Goal: Find specific page/section: Find specific page/section

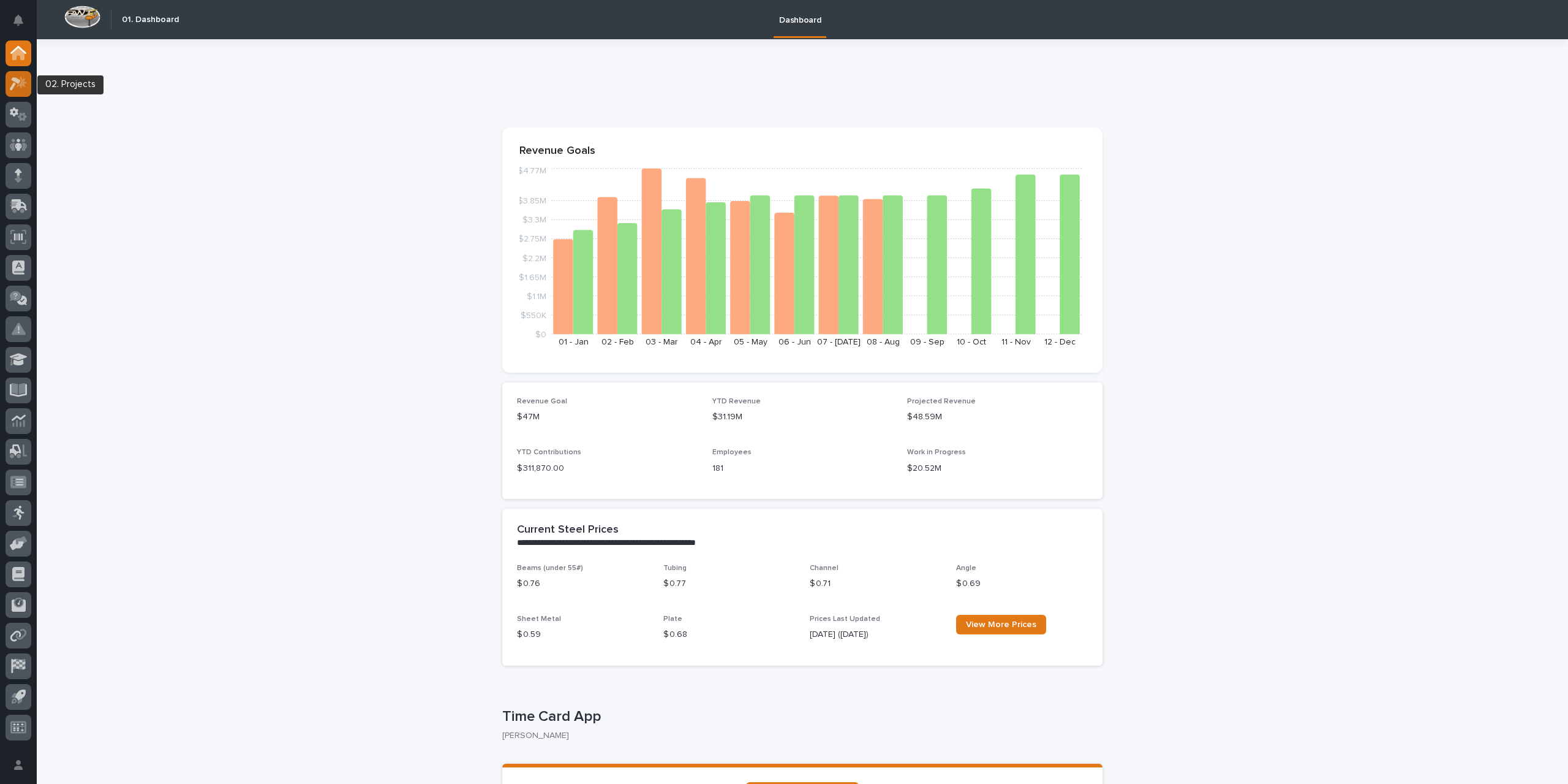
click at [19, 90] on div at bounding box center [18, 84] width 26 height 26
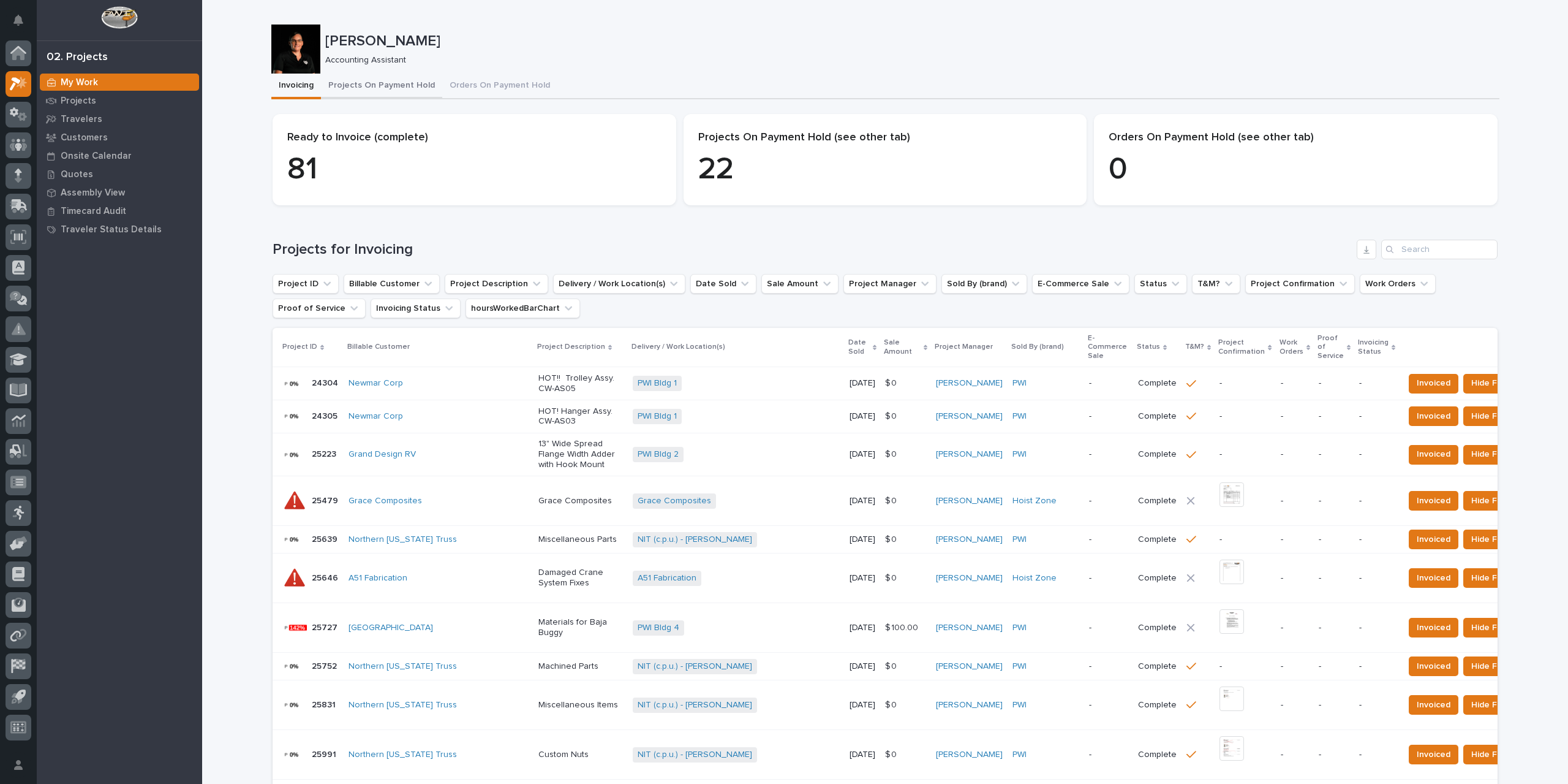
click at [398, 89] on button "Projects On Payment Hold" at bounding box center [381, 86] width 121 height 26
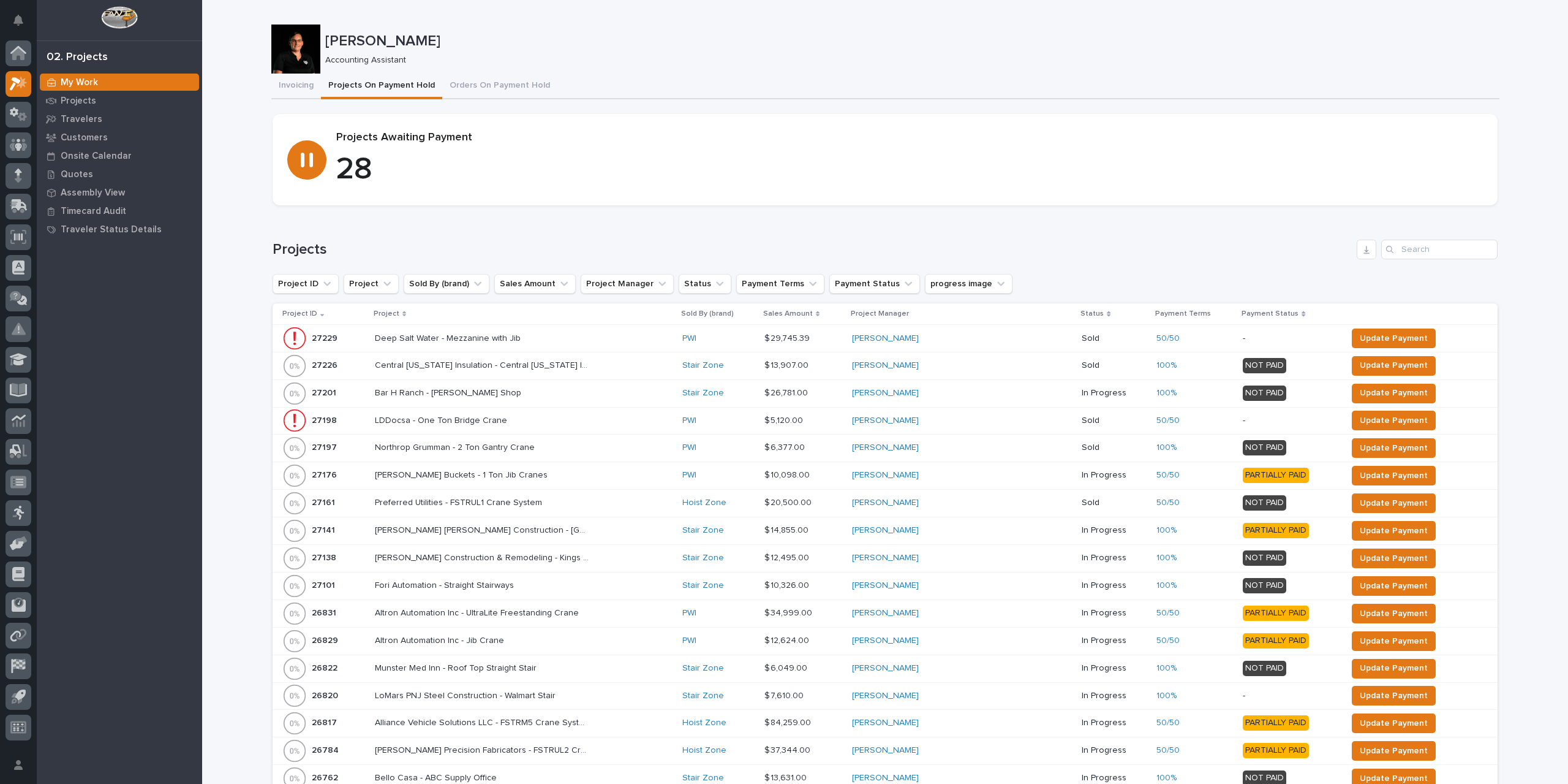
click at [511, 586] on p "Fori Automation - Straight Stairways" at bounding box center [446, 584] width 141 height 13
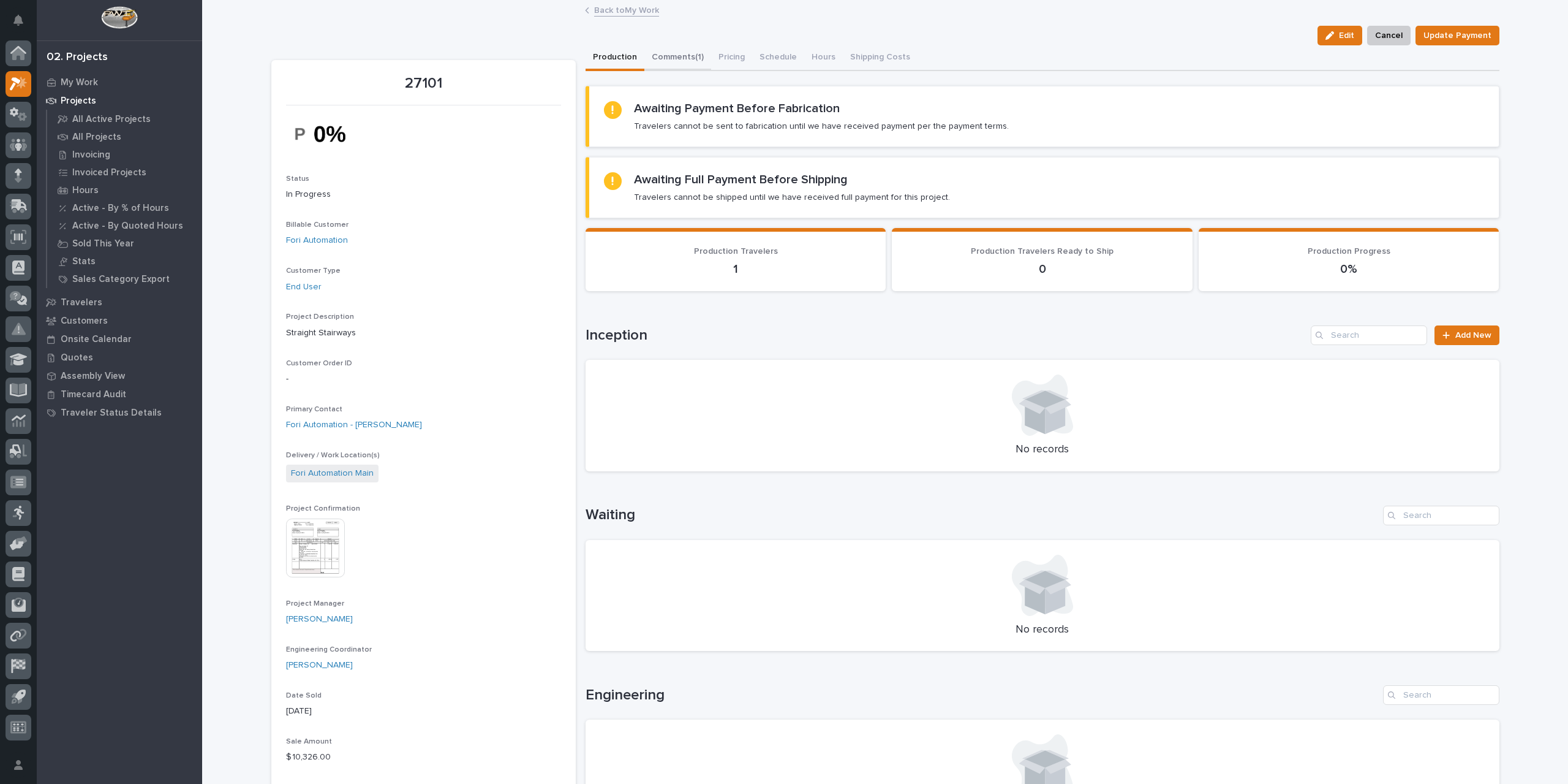
click at [663, 53] on button "Comments (1)" at bounding box center [678, 58] width 67 height 26
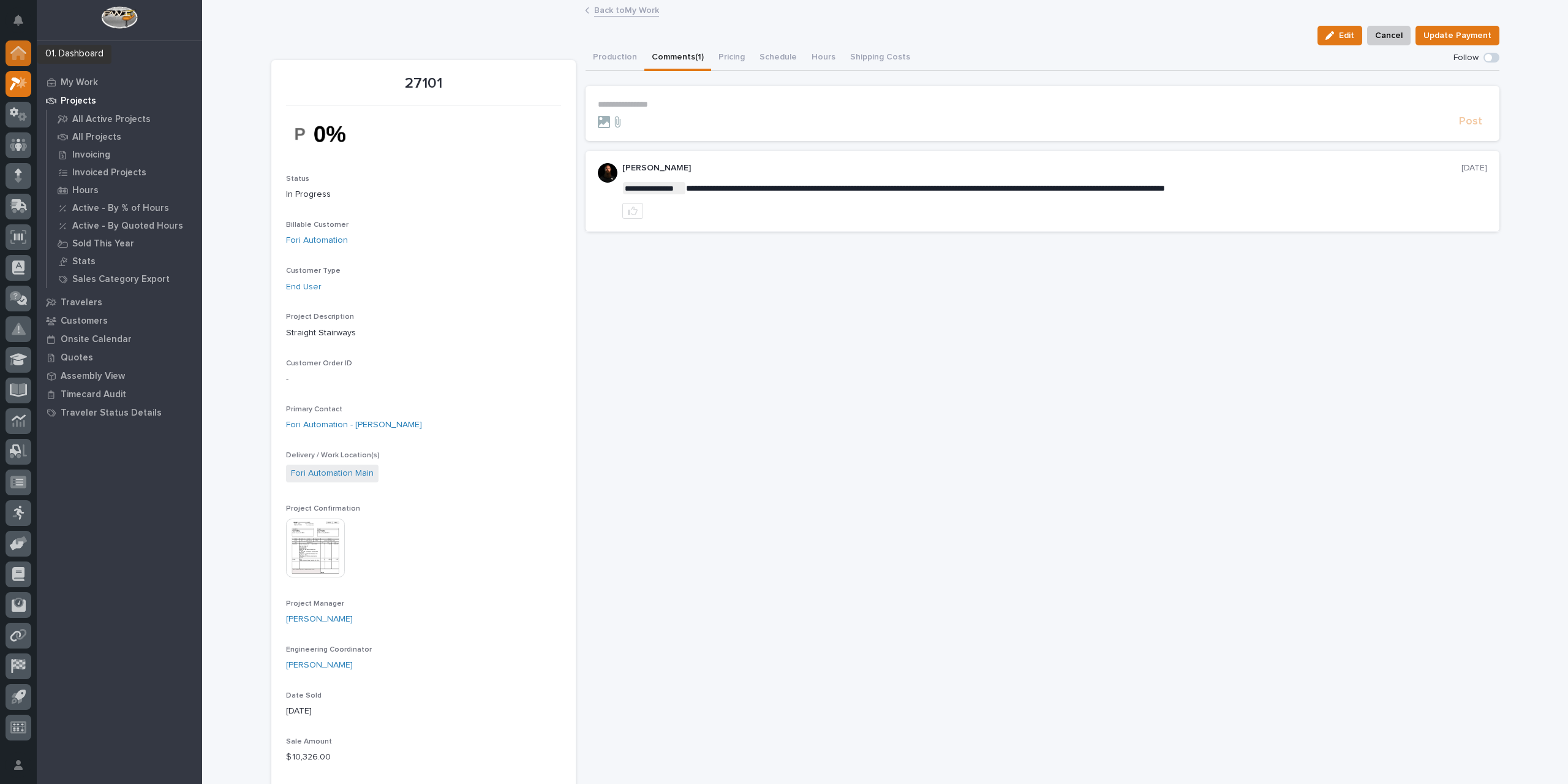
click at [17, 50] on icon at bounding box center [18, 54] width 12 height 12
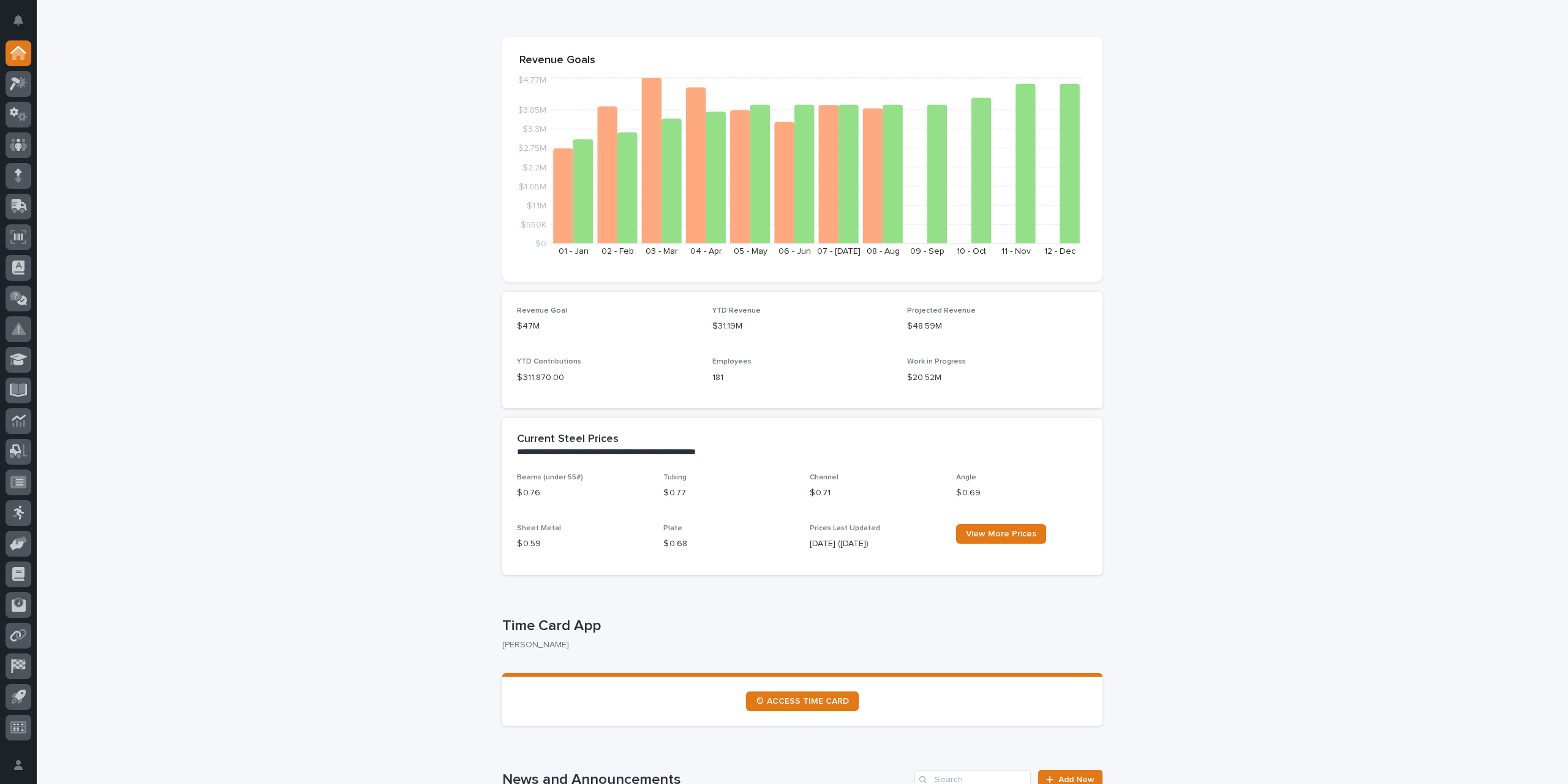
scroll to position [184, 0]
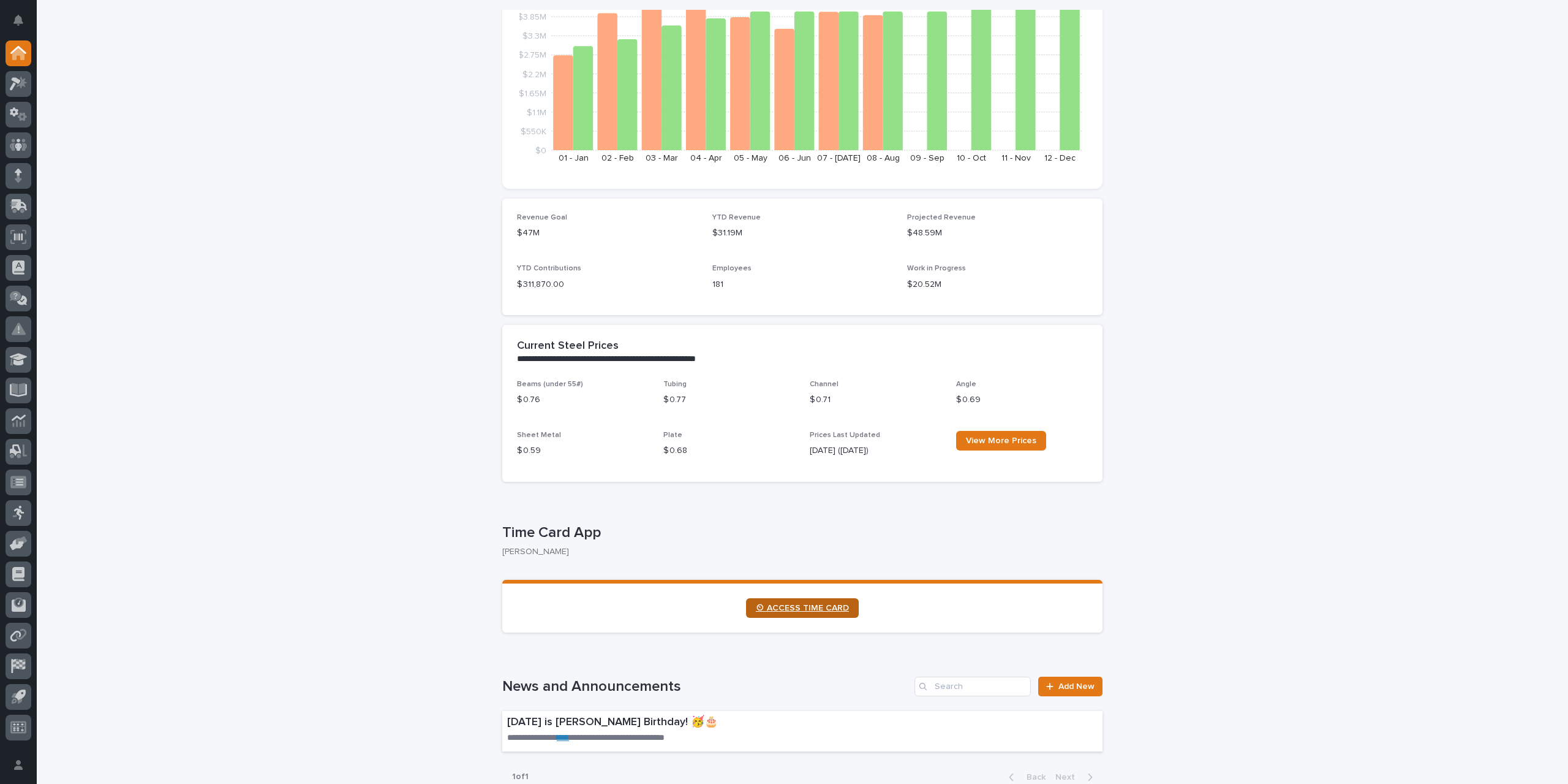
click at [795, 605] on span "⏲ ACCESS TIME CARD" at bounding box center [802, 608] width 93 height 9
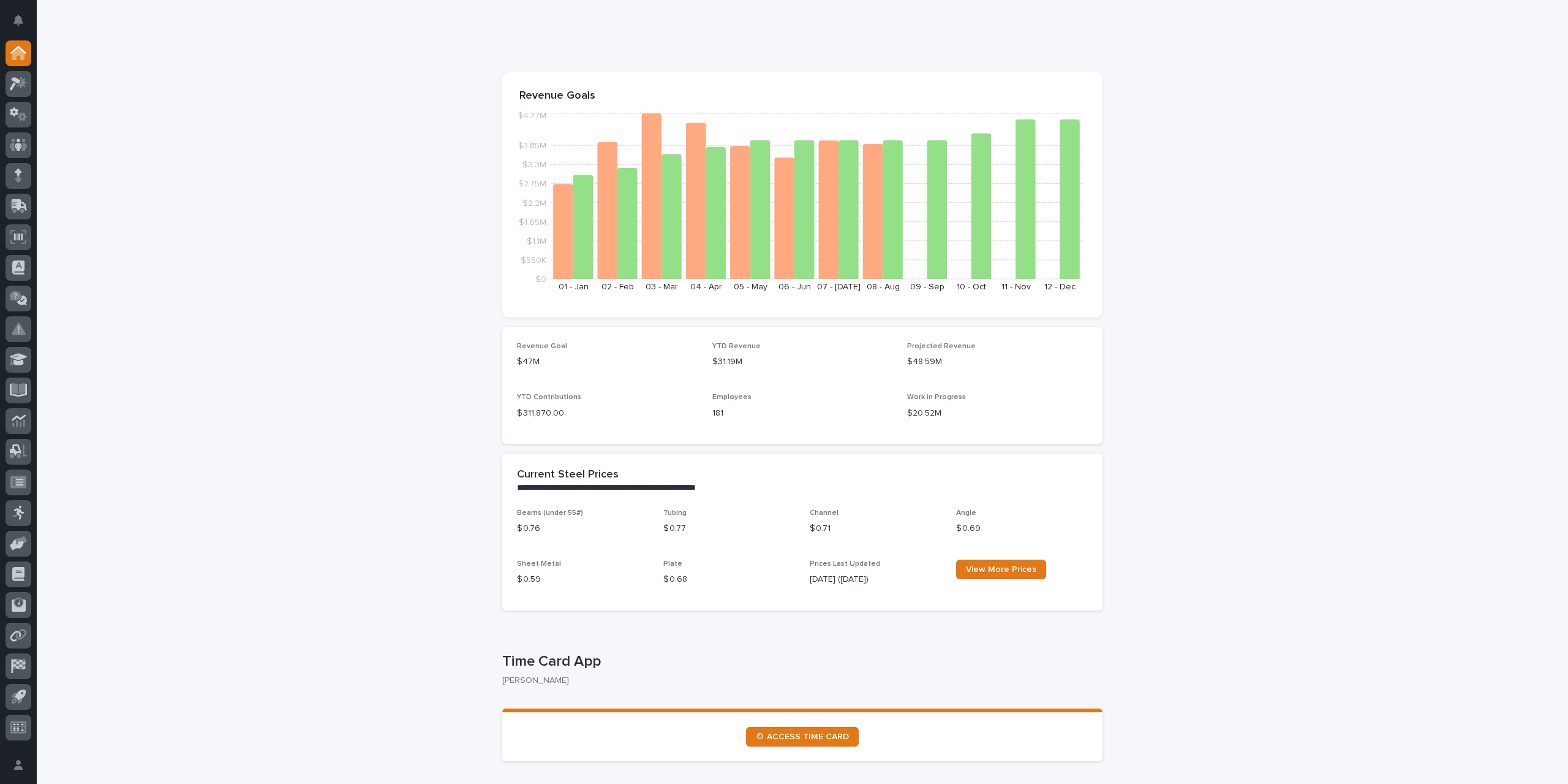
scroll to position [0, 0]
